Goal: Task Accomplishment & Management: Manage account settings

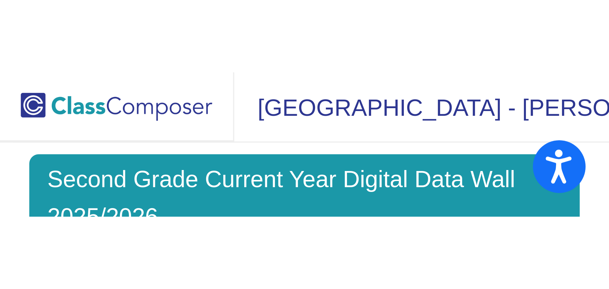
scroll to position [8, 0]
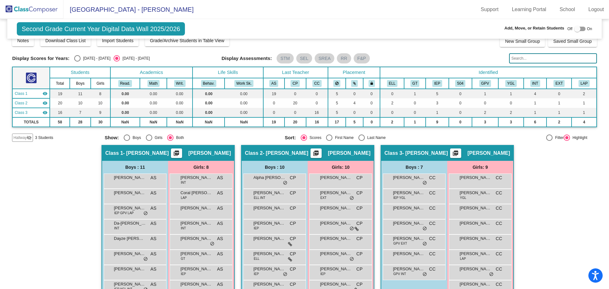
click at [40, 11] on img at bounding box center [31, 9] width 63 height 19
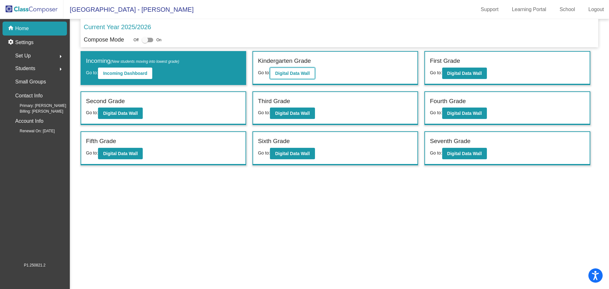
click at [165, 39] on b "Digital Data Wall" at bounding box center [292, 73] width 35 height 5
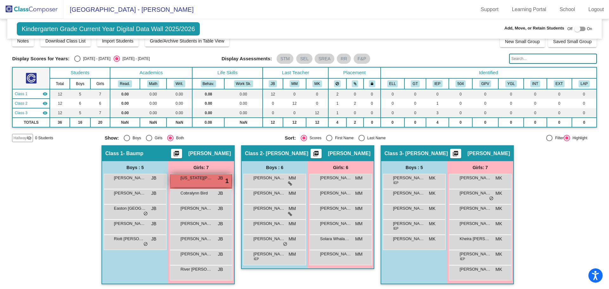
scroll to position [10, 0]
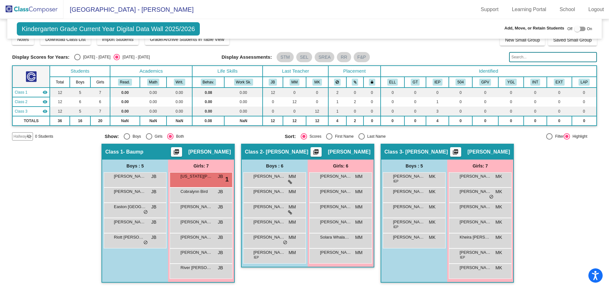
click at [42, 12] on img at bounding box center [31, 9] width 63 height 19
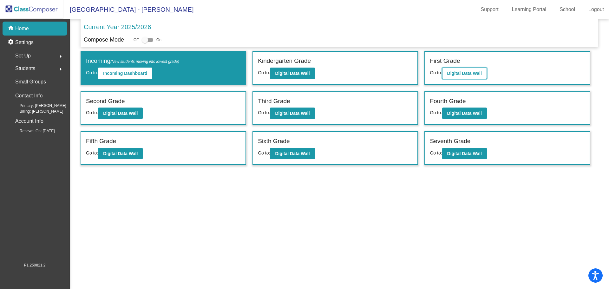
click at [165, 39] on b "Digital Data Wall" at bounding box center [464, 73] width 35 height 5
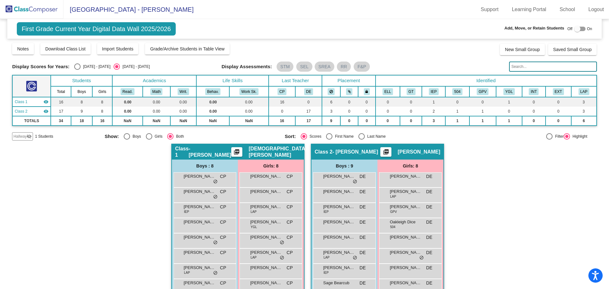
click at [42, 14] on img at bounding box center [31, 9] width 63 height 19
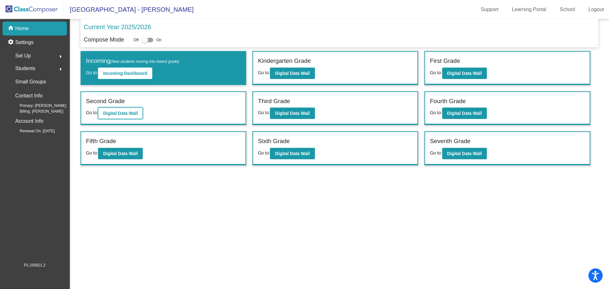
click at [143, 39] on button "Digital Data Wall" at bounding box center [120, 113] width 45 height 11
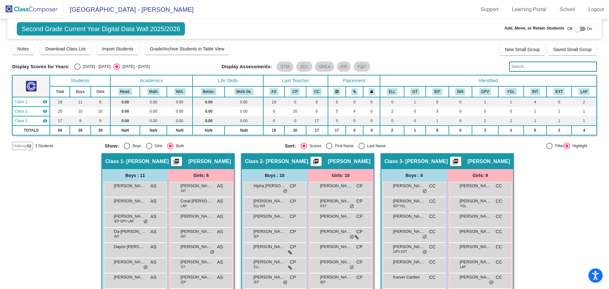
click at [165, 39] on div "Select an option" at bounding box center [361, 146] width 6 height 6
click at [165, 39] on input "Last Name" at bounding box center [361, 149] width 0 height 0
radio input "true"
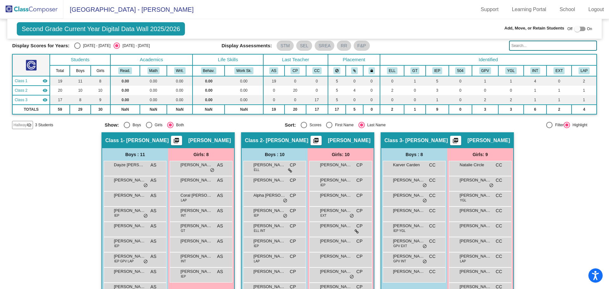
scroll to position [32, 0]
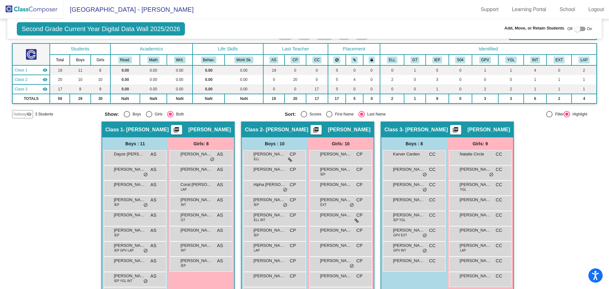
click at [51, 12] on img at bounding box center [31, 9] width 63 height 19
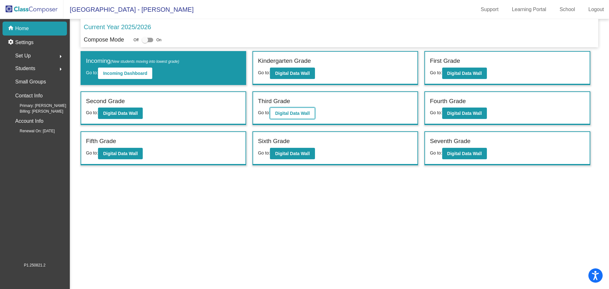
click at [165, 39] on b "Digital Data Wall" at bounding box center [292, 113] width 35 height 5
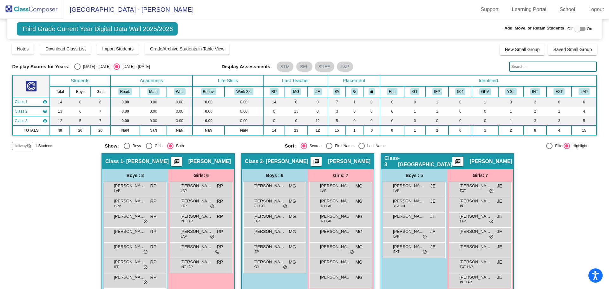
click at [165, 39] on div "Select an option" at bounding box center [361, 146] width 6 height 6
click at [165, 39] on input "Last Name" at bounding box center [361, 149] width 0 height 0
radio input "true"
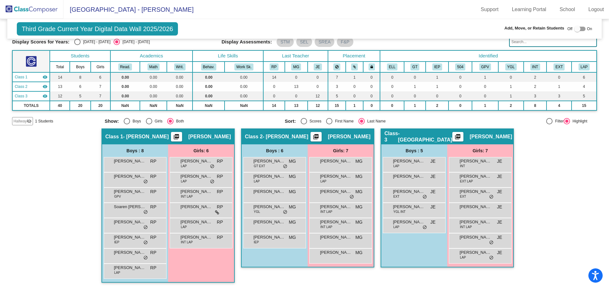
click at [38, 10] on img at bounding box center [31, 9] width 63 height 19
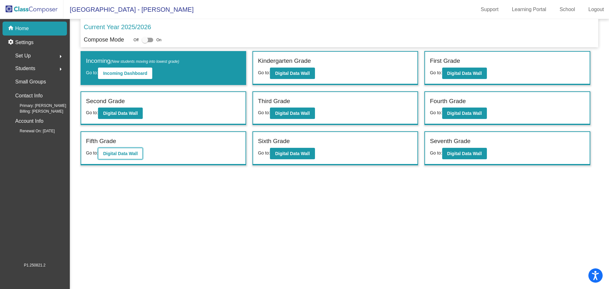
click at [132, 39] on b "Digital Data Wall" at bounding box center [120, 153] width 35 height 5
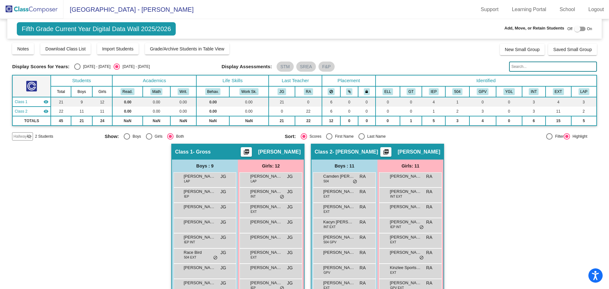
drag, startPoint x: 23, startPoint y: 8, endPoint x: 37, endPoint y: 17, distance: 17.4
click at [23, 8] on img at bounding box center [31, 9] width 63 height 19
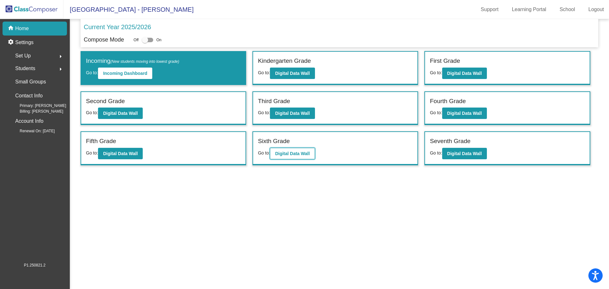
click at [165, 39] on b "Digital Data Wall" at bounding box center [292, 153] width 35 height 5
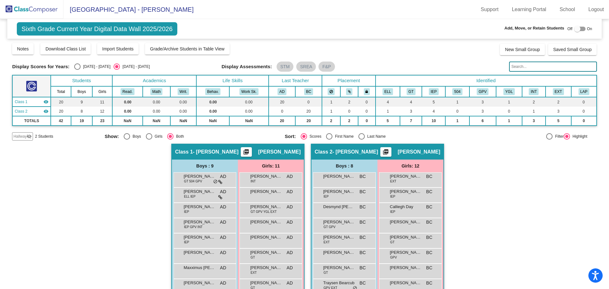
click at [165, 39] on div "Select an option" at bounding box center [361, 136] width 6 height 6
click at [165, 39] on input "Last Name" at bounding box center [361, 140] width 0 height 0
radio input "true"
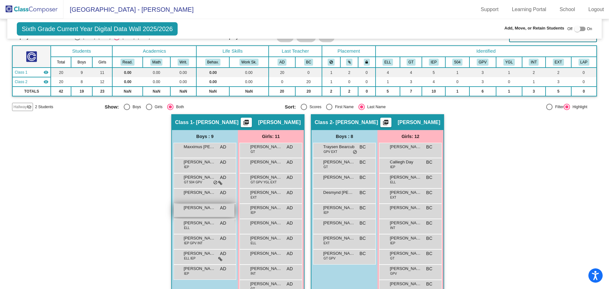
scroll to position [13, 0]
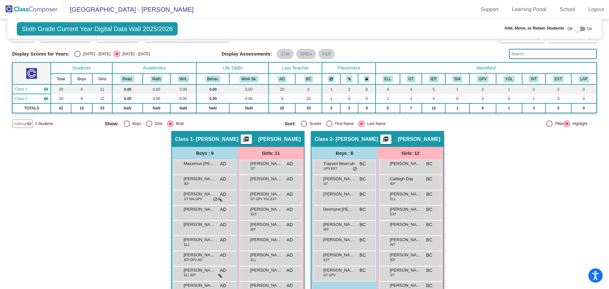
click at [36, 10] on img at bounding box center [31, 9] width 63 height 19
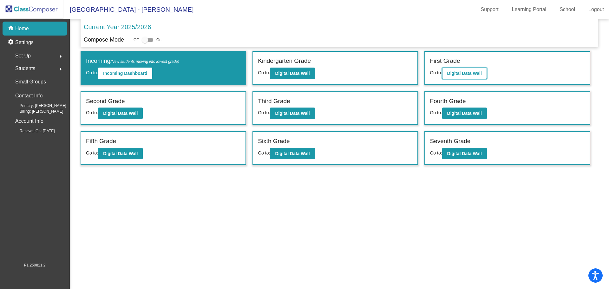
click at [165, 39] on b "Digital Data Wall" at bounding box center [464, 73] width 35 height 5
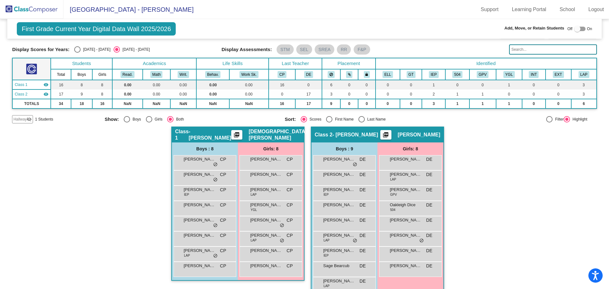
scroll to position [30, 0]
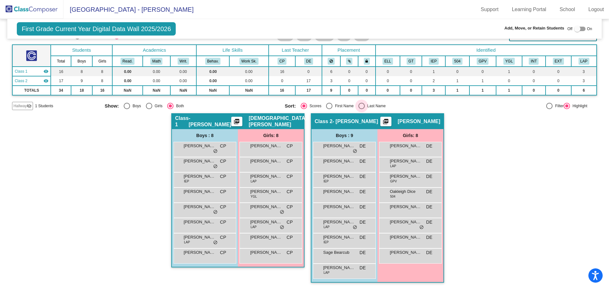
click at [165, 39] on div "Select an option" at bounding box center [361, 106] width 6 height 6
click at [165, 39] on input "Last Name" at bounding box center [361, 109] width 0 height 0
radio input "true"
click at [37, 10] on img at bounding box center [31, 9] width 63 height 19
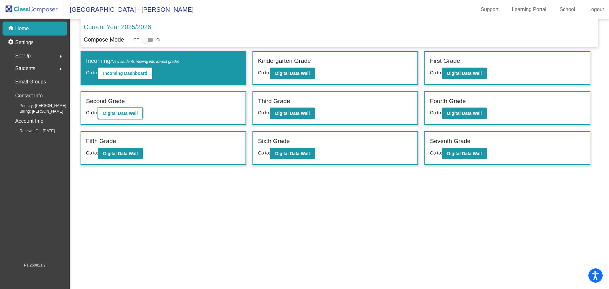
click at [123, 39] on b "Digital Data Wall" at bounding box center [120, 113] width 35 height 5
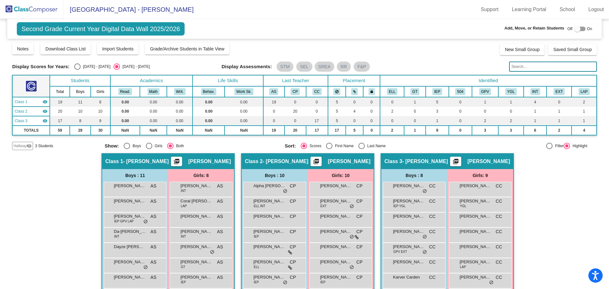
click at [165, 39] on div "Select an option" at bounding box center [361, 146] width 6 height 6
click at [165, 39] on input "Last Name" at bounding box center [361, 149] width 0 height 0
radio input "true"
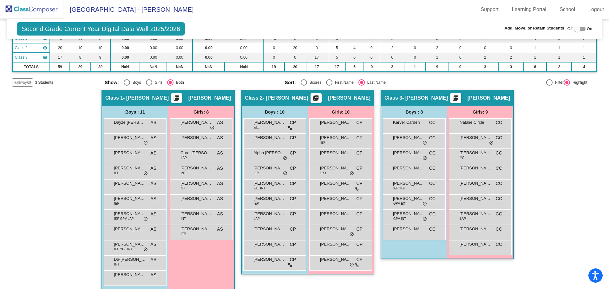
scroll to position [70, 0]
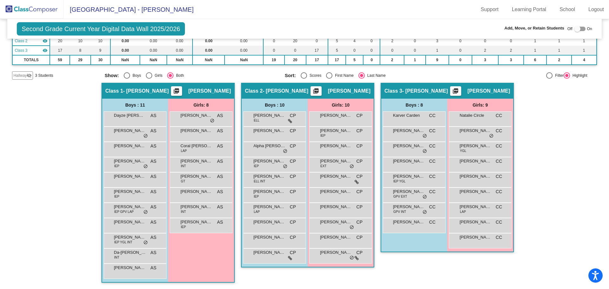
drag, startPoint x: 38, startPoint y: 10, endPoint x: 45, endPoint y: 12, distance: 6.8
click at [38, 10] on img at bounding box center [31, 9] width 63 height 19
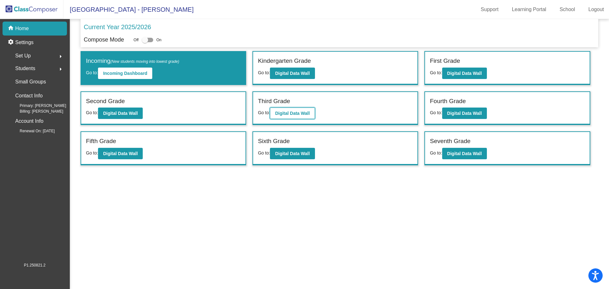
click at [165, 39] on b "Digital Data Wall" at bounding box center [292, 113] width 35 height 5
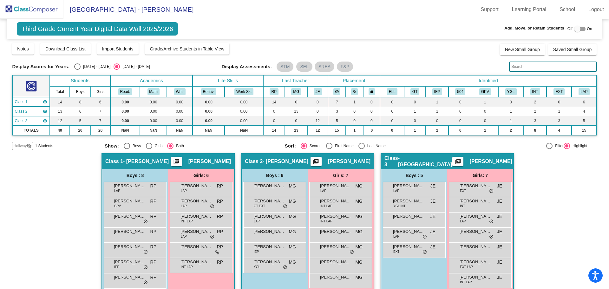
click at [165, 39] on div "Select an option" at bounding box center [361, 146] width 6 height 6
click at [165, 39] on input "Last Name" at bounding box center [361, 149] width 0 height 0
radio input "true"
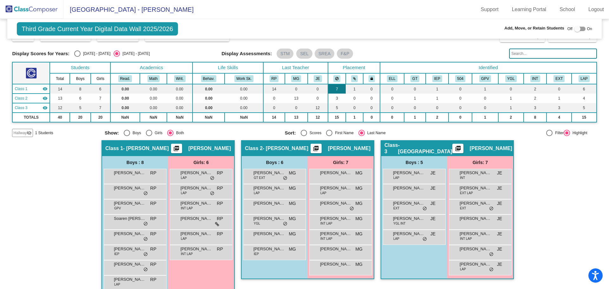
scroll to position [25, 0]
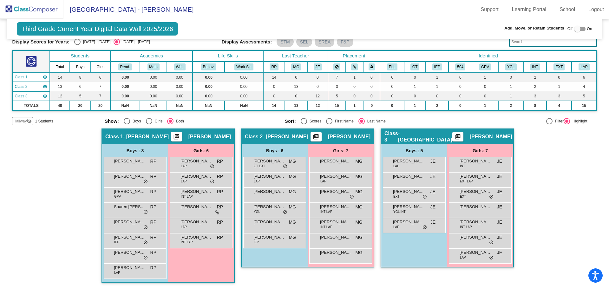
click at [46, 8] on img at bounding box center [31, 9] width 63 height 19
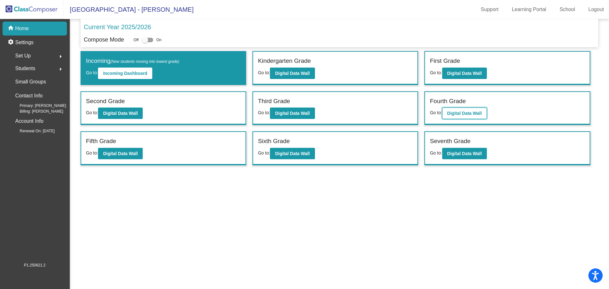
click at [165, 39] on b "Digital Data Wall" at bounding box center [464, 113] width 35 height 5
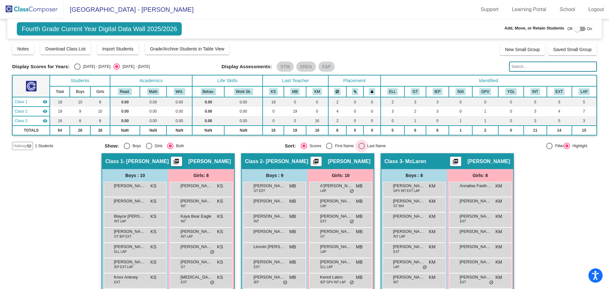
click at [165, 39] on div "Select an option" at bounding box center [361, 146] width 6 height 6
click at [165, 39] on input "Last Name" at bounding box center [361, 149] width 0 height 0
radio input "true"
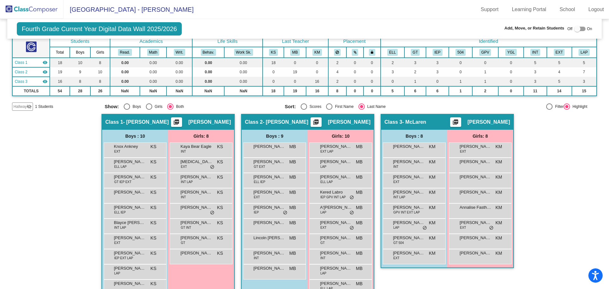
scroll to position [55, 0]
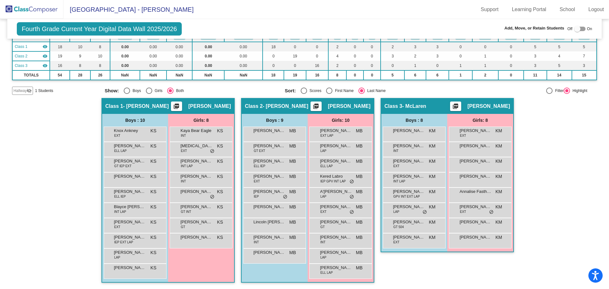
click at [43, 5] on img at bounding box center [31, 9] width 63 height 19
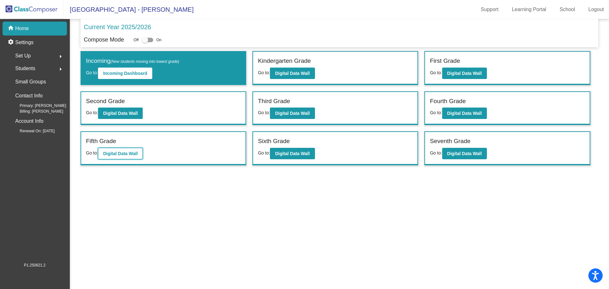
click at [110, 39] on b "Digital Data Wall" at bounding box center [120, 153] width 35 height 5
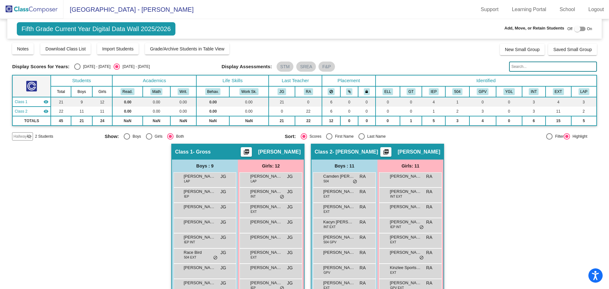
click at [41, 10] on img at bounding box center [31, 9] width 63 height 19
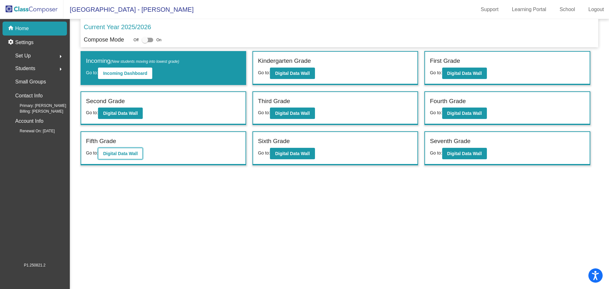
click at [126, 39] on b "Digital Data Wall" at bounding box center [120, 153] width 35 height 5
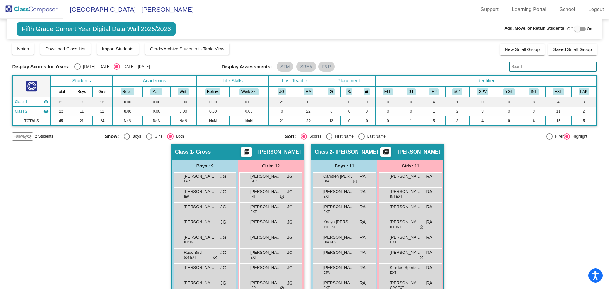
click at [165, 39] on div "Select an option" at bounding box center [361, 136] width 6 height 6
click at [165, 39] on input "Last Name" at bounding box center [361, 140] width 0 height 0
radio input "true"
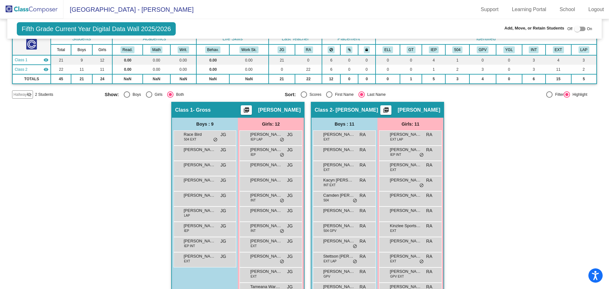
scroll to position [76, 0]
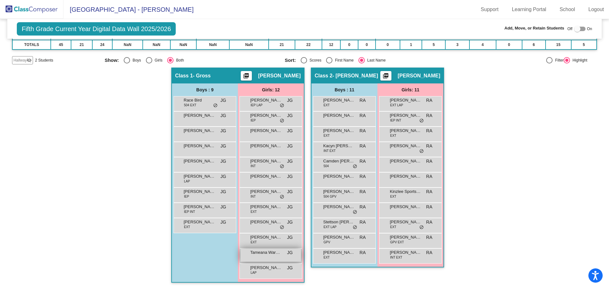
click at [165, 39] on div "Tameana [PERSON_NAME] lock do_not_disturb_alt" at bounding box center [270, 255] width 61 height 13
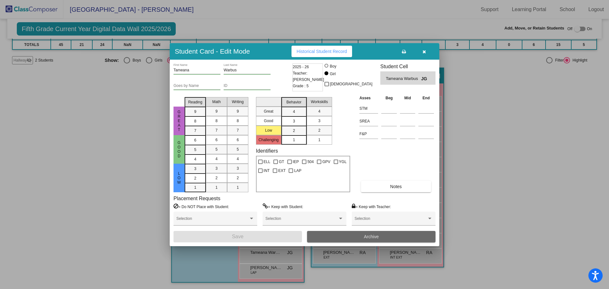
click at [165, 39] on button "Archive" at bounding box center [371, 236] width 128 height 11
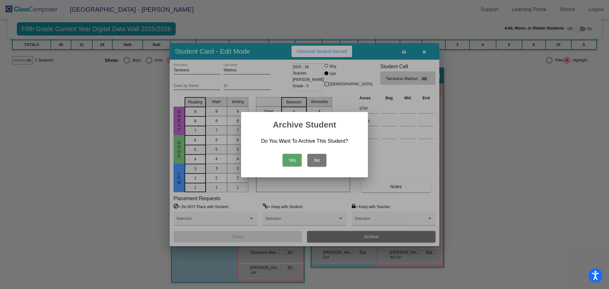
click at [165, 39] on button "Yes" at bounding box center [292, 160] width 19 height 13
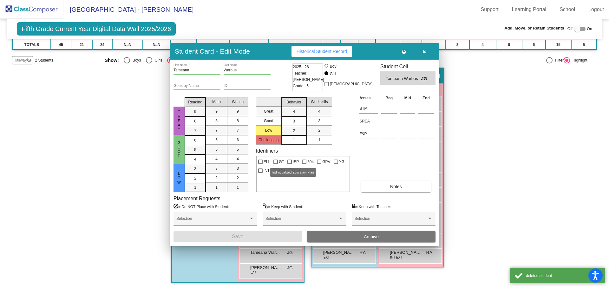
scroll to position [61, 0]
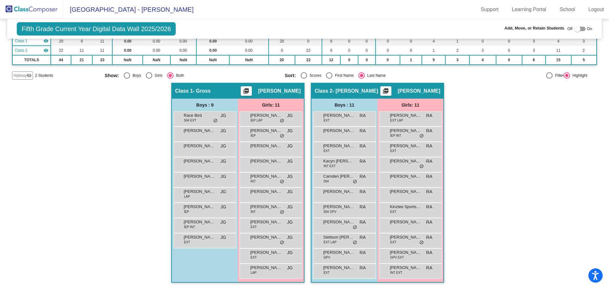
click at [32, 10] on img at bounding box center [31, 9] width 63 height 19
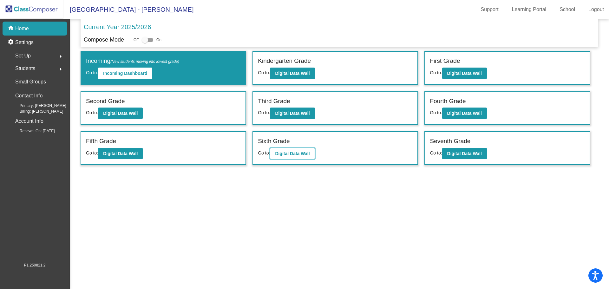
click at [165, 39] on b "Digital Data Wall" at bounding box center [292, 153] width 35 height 5
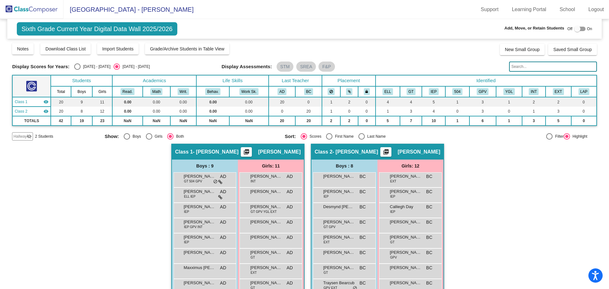
click at [165, 39] on div "Select an option" at bounding box center [361, 136] width 6 height 6
click at [165, 39] on input "Last Name" at bounding box center [361, 140] width 0 height 0
radio input "true"
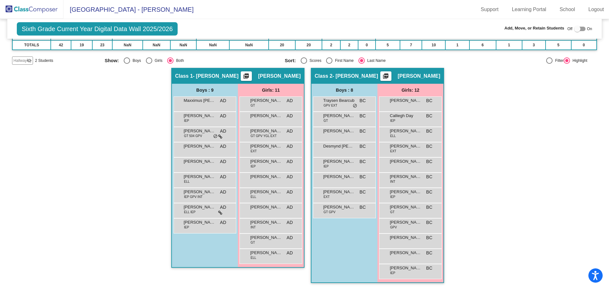
scroll to position [76, 0]
click at [47, 11] on img at bounding box center [31, 9] width 63 height 19
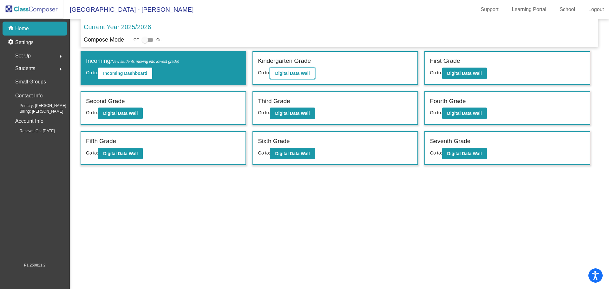
click at [165, 39] on button "Digital Data Wall" at bounding box center [292, 73] width 45 height 11
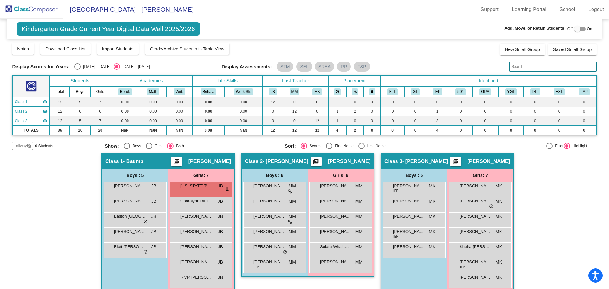
click at [50, 13] on img at bounding box center [31, 9] width 63 height 19
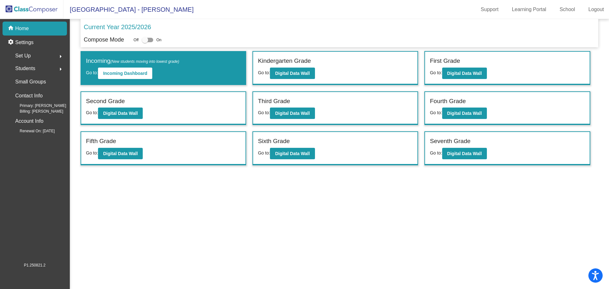
click at [24, 39] on span "Students" at bounding box center [25, 68] width 20 height 9
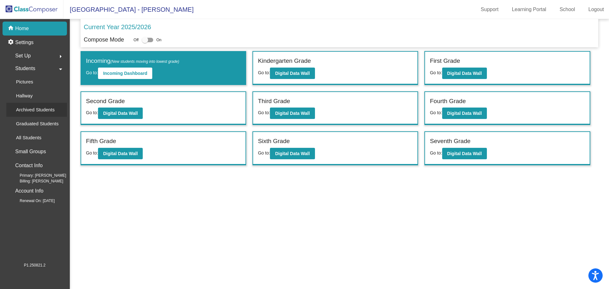
click at [29, 39] on p "Archived Students" at bounding box center [35, 110] width 39 height 8
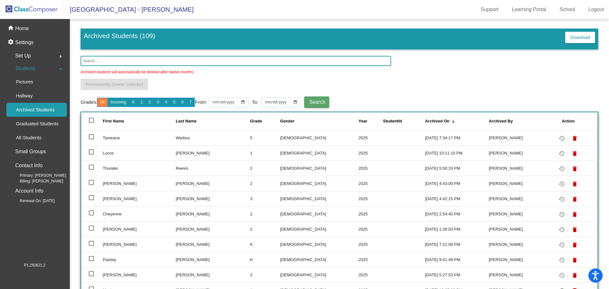
click at [115, 39] on input "text" at bounding box center [236, 61] width 310 height 10
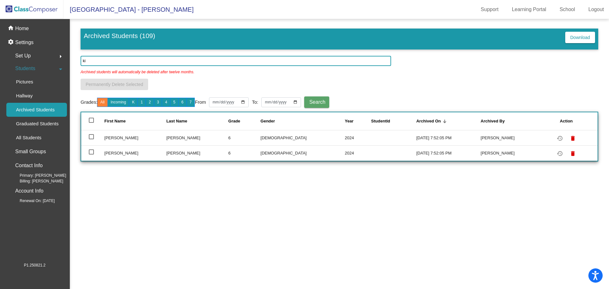
type input "k"
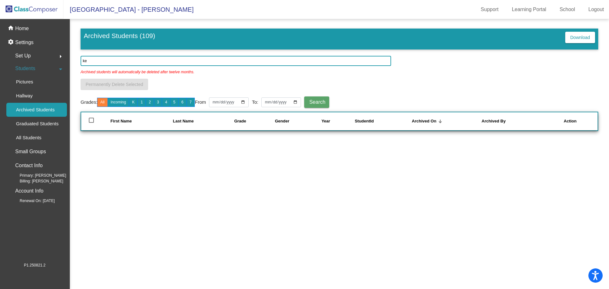
type input "k"
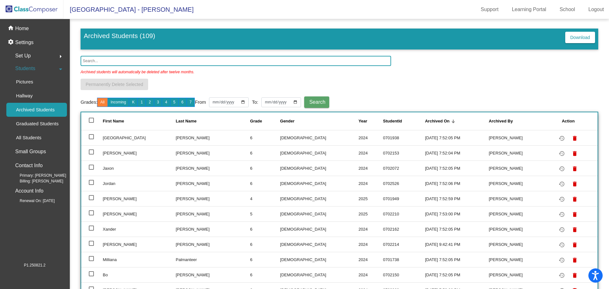
click at [25, 11] on img at bounding box center [31, 9] width 63 height 19
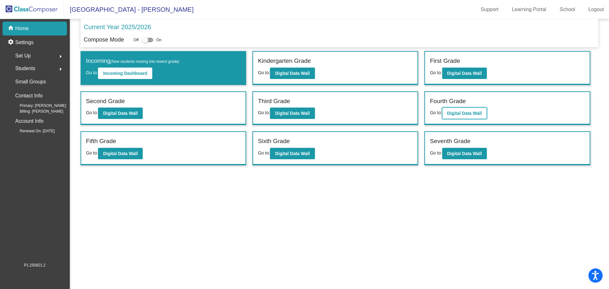
click at [165, 39] on button "Digital Data Wall" at bounding box center [464, 113] width 45 height 11
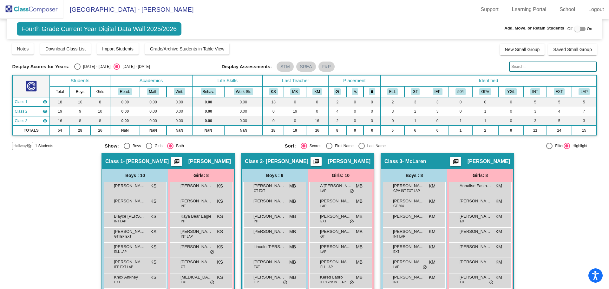
click at [165, 29] on div "Off On" at bounding box center [579, 29] width 25 height 8
click at [165, 29] on div at bounding box center [579, 29] width 11 height 4
checkbox input "true"
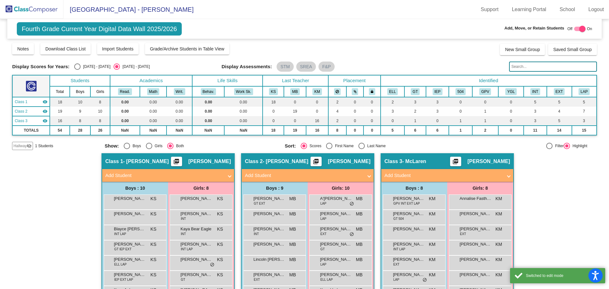
click at [153, 39] on mat-panel-title "Add Student" at bounding box center [164, 175] width 118 height 7
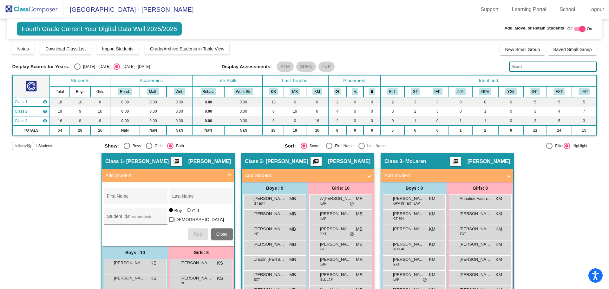
click at [133, 39] on input "First Name" at bounding box center [135, 198] width 57 height 5
type input "Kelsynn"
type input "King"
click at [165, 39] on div at bounding box center [189, 210] width 4 height 4
click at [165, 39] on input "Girl" at bounding box center [189, 213] width 0 height 0
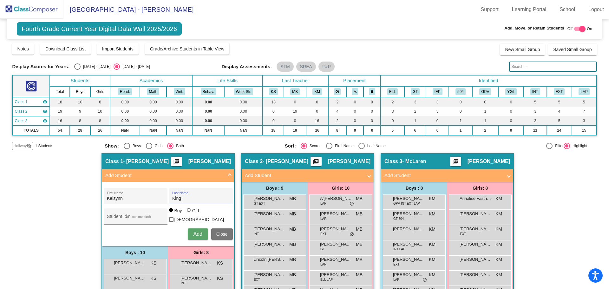
radio input "true"
click at [165, 39] on span "Add" at bounding box center [197, 233] width 9 height 5
click at [165, 39] on span "[PERSON_NAME]" at bounding box center [209, 161] width 42 height 6
click at [165, 39] on span "Close" at bounding box center [221, 234] width 11 height 5
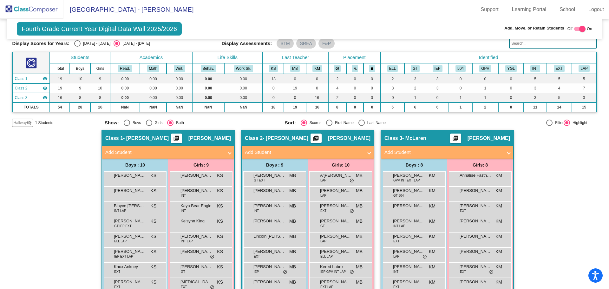
scroll to position [68, 0]
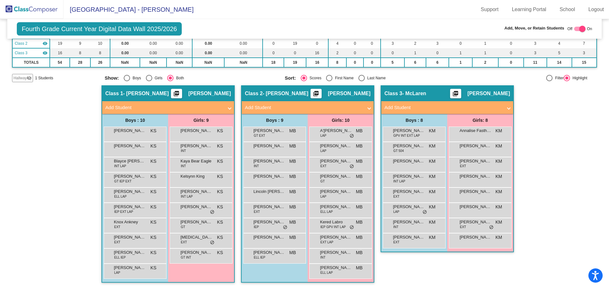
drag, startPoint x: 29, startPoint y: 11, endPoint x: 76, endPoint y: 18, distance: 47.2
click at [29, 11] on img at bounding box center [31, 9] width 63 height 19
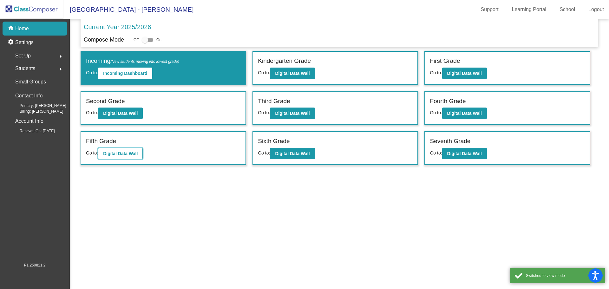
click at [133, 39] on b "Digital Data Wall" at bounding box center [120, 153] width 35 height 5
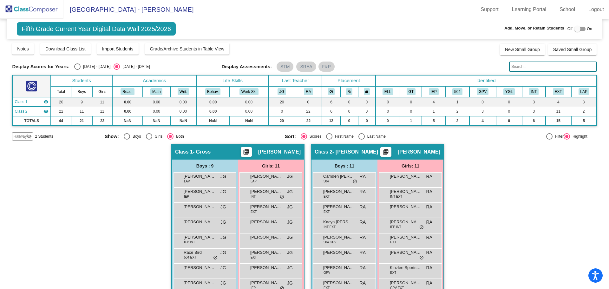
click at [165, 39] on div "Select an option" at bounding box center [361, 136] width 6 height 6
click at [165, 39] on input "Last Name" at bounding box center [361, 140] width 0 height 0
radio input "true"
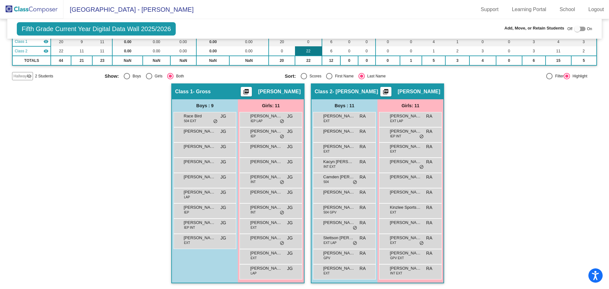
scroll to position [61, 0]
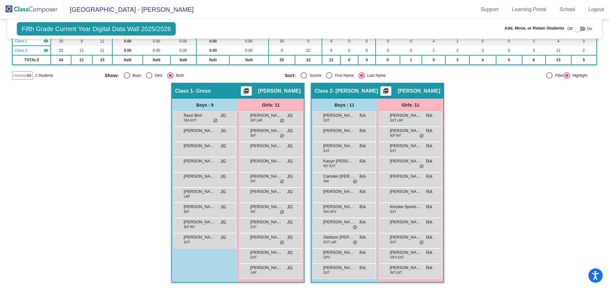
drag, startPoint x: 42, startPoint y: 7, endPoint x: 65, endPoint y: 14, distance: 24.2
click at [42, 7] on img at bounding box center [31, 9] width 63 height 19
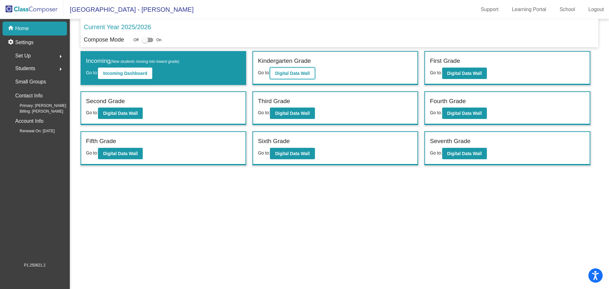
click at [165, 39] on b "Digital Data Wall" at bounding box center [292, 73] width 35 height 5
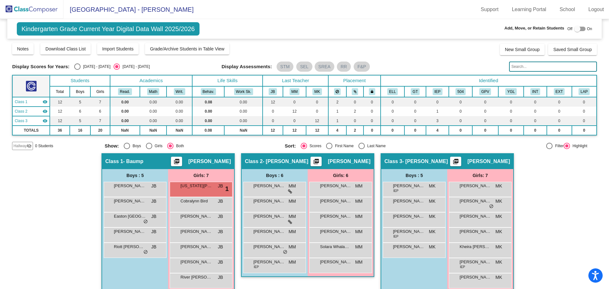
click at [165, 39] on label "Last Name" at bounding box center [371, 146] width 27 height 6
click at [165, 39] on input "Last Name" at bounding box center [361, 149] width 0 height 0
radio input "true"
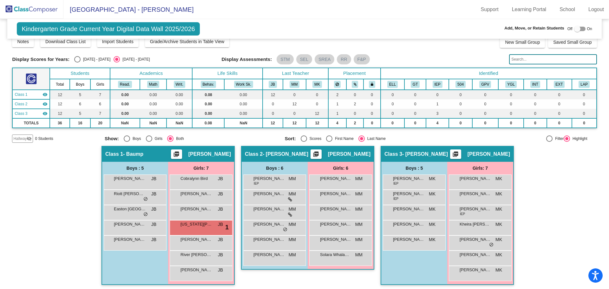
scroll to position [10, 0]
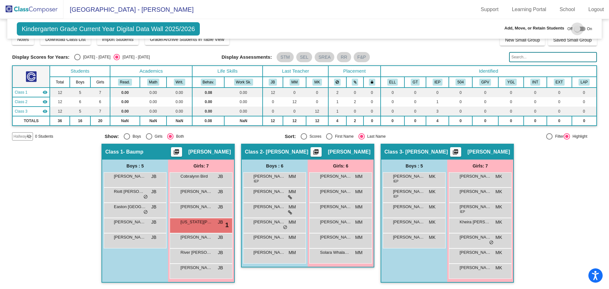
click at [165, 29] on div at bounding box center [579, 29] width 11 height 4
checkbox input "true"
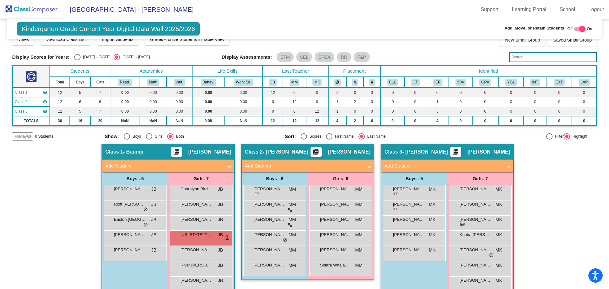
click at [165, 39] on mat-panel-title "Add Student" at bounding box center [443, 165] width 118 height 7
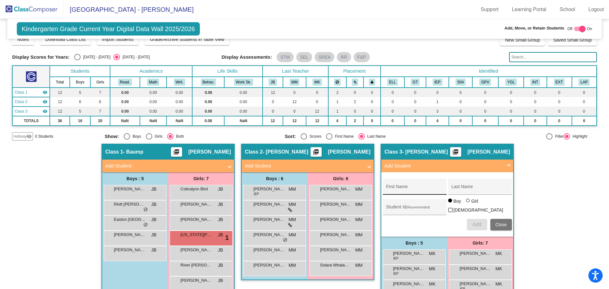
click at [165, 39] on input "First Name" at bounding box center [414, 188] width 57 height 5
type input "[PERSON_NAME]"
type input "Brown"
click at [165, 39] on div at bounding box center [468, 201] width 4 height 4
click at [165, 39] on input "Girl" at bounding box center [468, 204] width 0 height 0
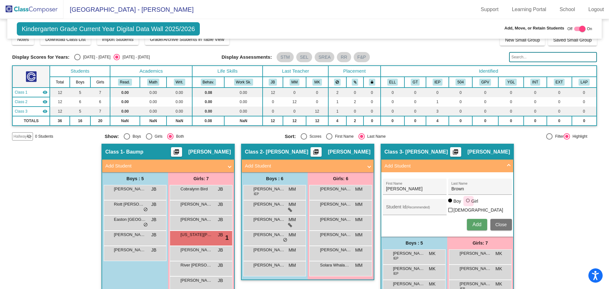
radio input "true"
click at [165, 39] on span "Add" at bounding box center [476, 224] width 9 height 5
click at [165, 39] on button "Close" at bounding box center [501, 224] width 22 height 11
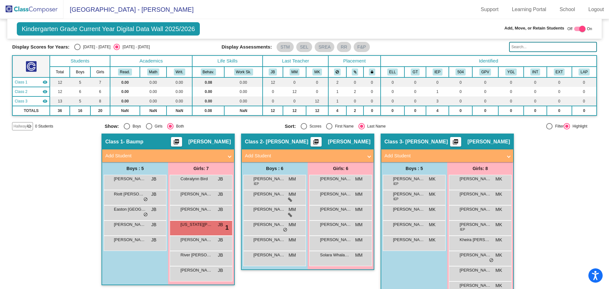
scroll to position [6, 0]
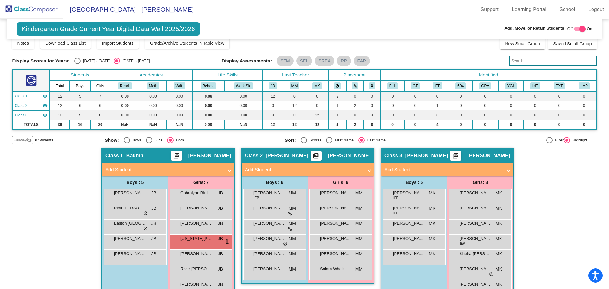
click at [49, 11] on img at bounding box center [31, 9] width 63 height 19
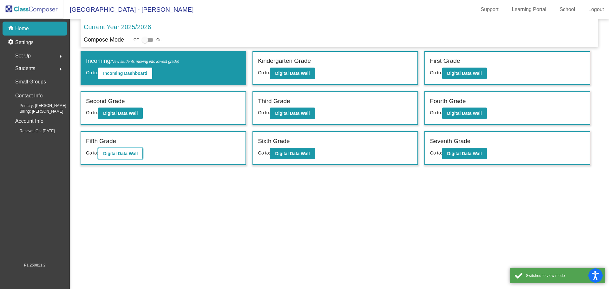
click at [138, 39] on b "Digital Data Wall" at bounding box center [120, 153] width 35 height 5
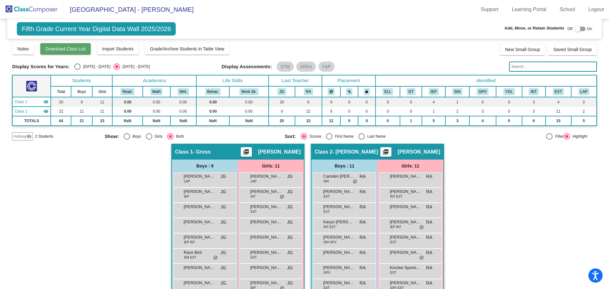
click at [67, 39] on button "Download Class List" at bounding box center [65, 48] width 50 height 11
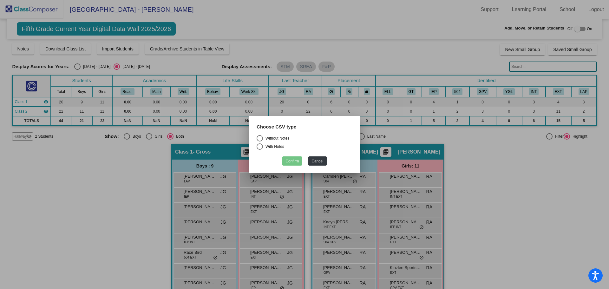
click at [165, 39] on div "Select an option" at bounding box center [260, 138] width 6 height 6
click at [165, 39] on input "Without Notes" at bounding box center [259, 141] width 0 height 0
radio input "true"
click at [165, 39] on button "Confirm" at bounding box center [292, 160] width 20 height 9
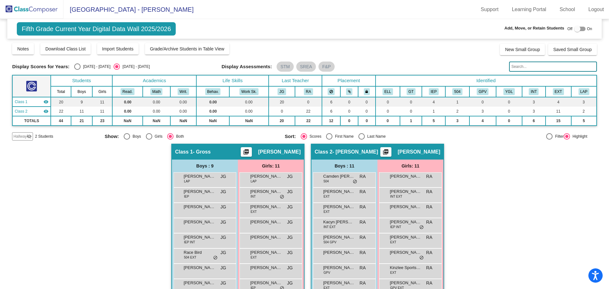
click at [28, 12] on img at bounding box center [31, 9] width 63 height 19
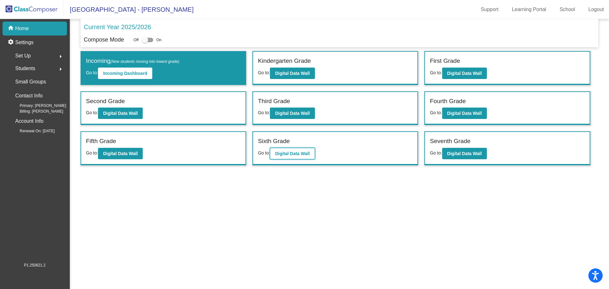
click at [165, 39] on button "Digital Data Wall" at bounding box center [292, 153] width 45 height 11
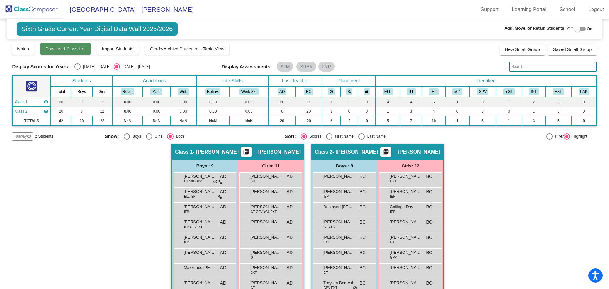
click at [49, 39] on span "Download Class List" at bounding box center [65, 48] width 40 height 5
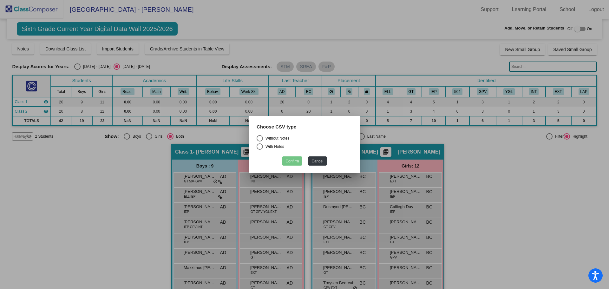
click at [165, 39] on div "Select an option" at bounding box center [260, 138] width 6 height 6
click at [165, 39] on input "Without Notes" at bounding box center [259, 141] width 0 height 0
radio input "true"
click at [165, 39] on button "Confirm" at bounding box center [292, 160] width 20 height 9
